Goal: Go to known website: Go to known website

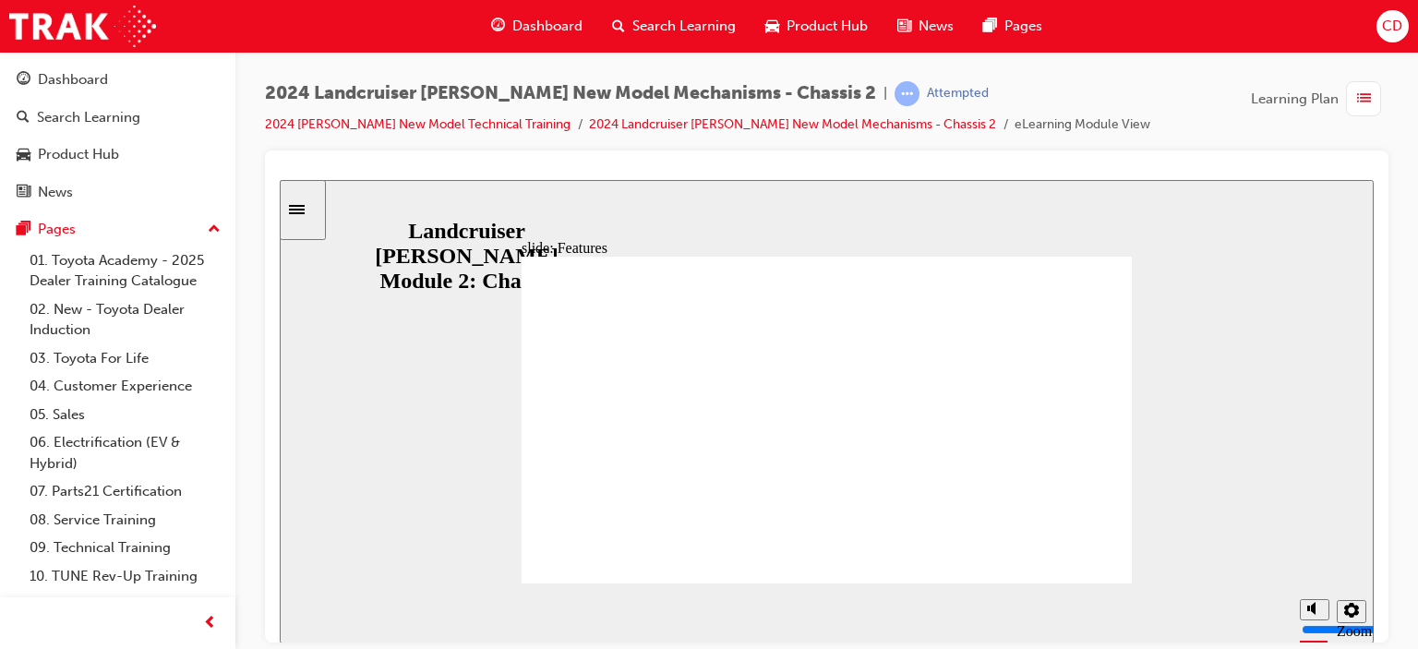
click at [1389, 22] on span "CD" at bounding box center [1392, 26] width 20 height 21
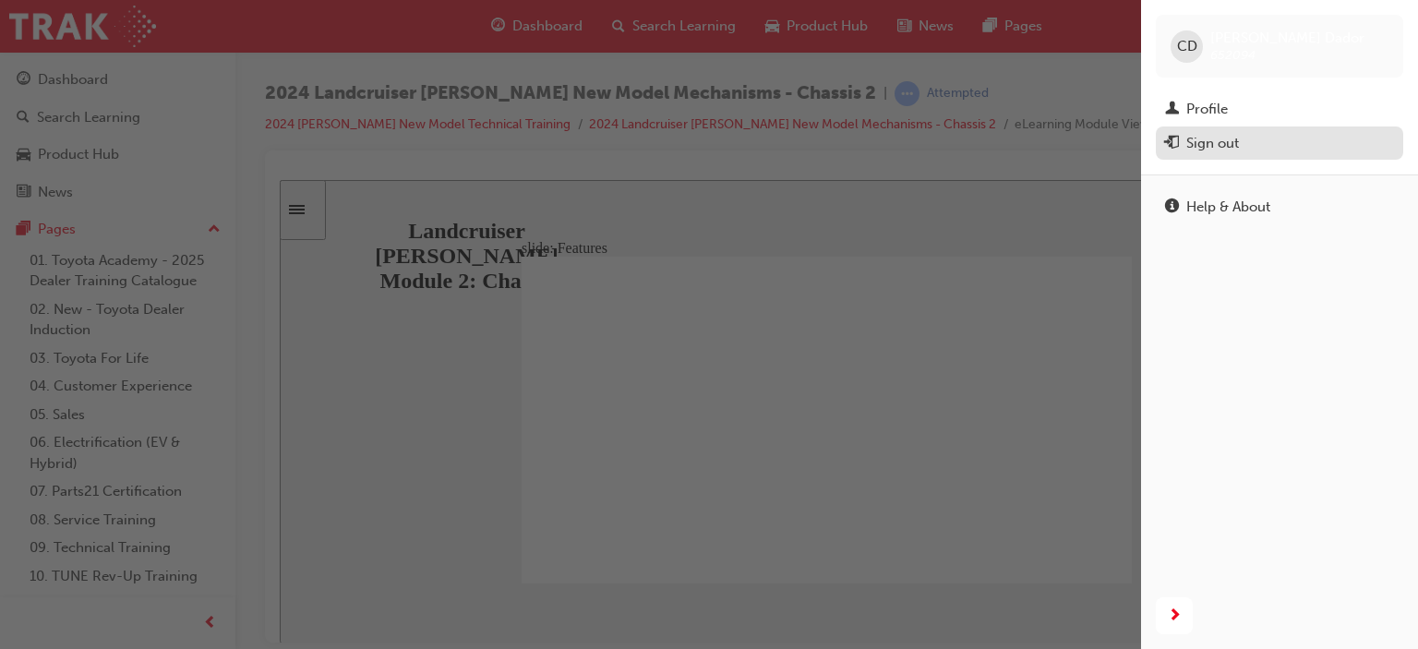
click at [1209, 137] on div "Sign out" at bounding box center [1212, 143] width 53 height 21
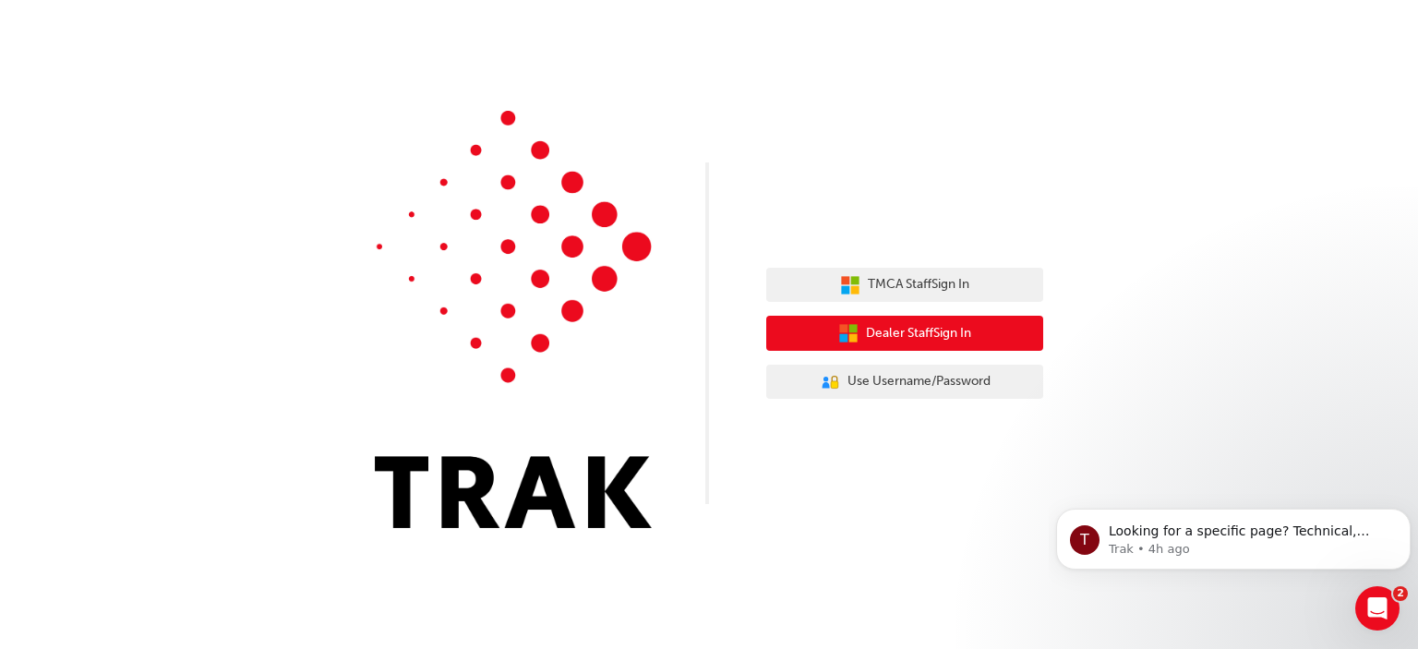
click at [895, 333] on span "Dealer Staff Sign In" at bounding box center [918, 333] width 105 height 21
